Goal: Task Accomplishment & Management: Use online tool/utility

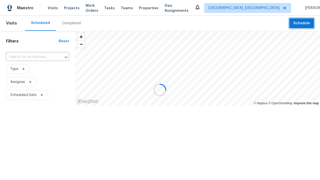
click at [302, 23] on span "Schedule" at bounding box center [302, 23] width 17 height 6
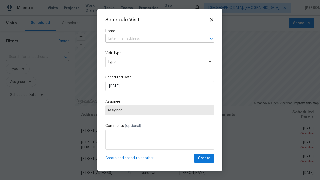
click at [153, 39] on input "text" at bounding box center [153, 39] width 95 height 8
click at [160, 62] on span "Type" at bounding box center [156, 62] width 97 height 5
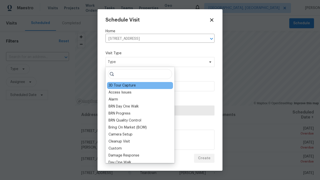
click at [133, 83] on div "3D Tour Capture" at bounding box center [122, 85] width 27 height 5
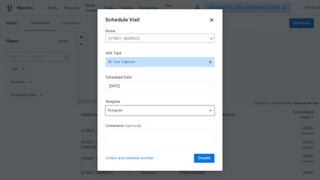
click at [160, 110] on span "Assignee" at bounding box center [157, 111] width 98 height 4
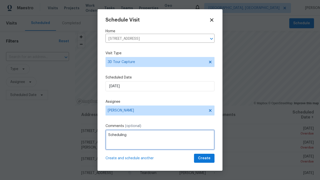
type textarea "Scheduling"
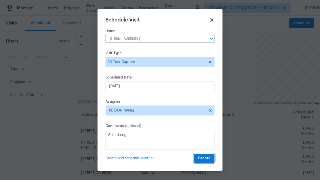
click at [205, 158] on span "Create" at bounding box center [204, 158] width 13 height 6
